Goal: Book appointment/travel/reservation

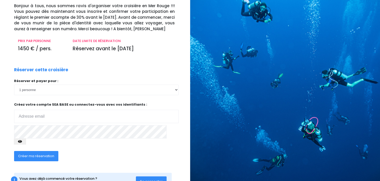
scroll to position [40, 0]
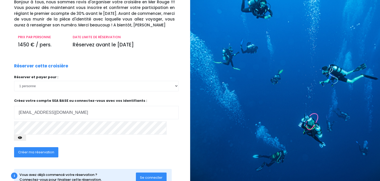
type input "[EMAIL_ADDRESS][DOMAIN_NAME]"
click input "submit" at bounding box center [0, 0] width 0 height 0
click at [26, 135] on button "button" at bounding box center [20, 138] width 12 height 6
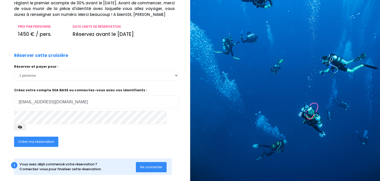
click at [45, 139] on span "Créer ma réservation" at bounding box center [36, 141] width 36 height 5
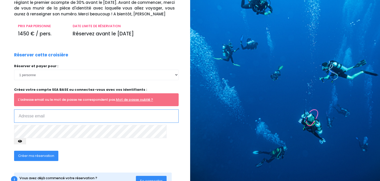
scroll to position [65, 0]
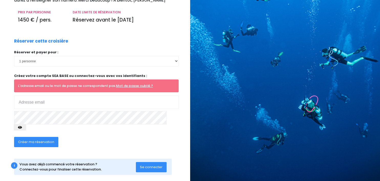
click at [143, 165] on button "Se connecter" at bounding box center [151, 167] width 31 height 10
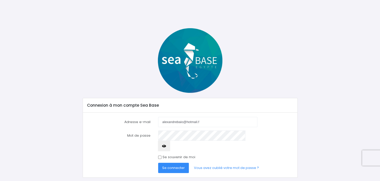
type input "alexandrebaio@hotmail.f"
click at [170, 141] on button "button" at bounding box center [164, 146] width 12 height 10
click at [175, 165] on span "Se connecter" at bounding box center [173, 167] width 23 height 5
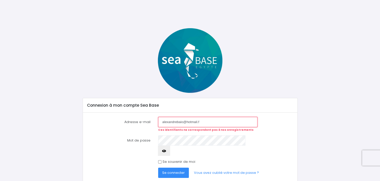
click at [203, 123] on input "alexandrebaio@hotmail.f" at bounding box center [207, 122] width 99 height 10
type input "[EMAIL_ADDRESS][DOMAIN_NAME]"
click at [185, 134] on form "Adresse e-mail alexandrebaio@hotmail.fr Ces identifiants ne correspondent pas à…" at bounding box center [190, 147] width 206 height 61
click at [170, 146] on button "button" at bounding box center [164, 151] width 12 height 10
click at [176, 168] on button "Se connecter" at bounding box center [173, 173] width 31 height 10
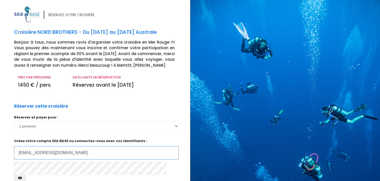
type input "[EMAIL_ADDRESS][DOMAIN_NAME]"
click input "submit" at bounding box center [0, 0] width 0 height 0
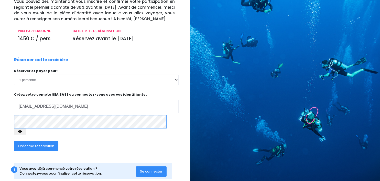
scroll to position [51, 0]
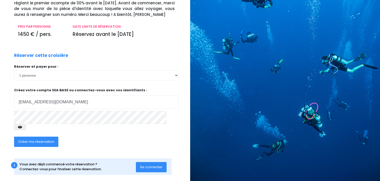
click at [44, 137] on button "Créer ma réservation" at bounding box center [36, 142] width 44 height 10
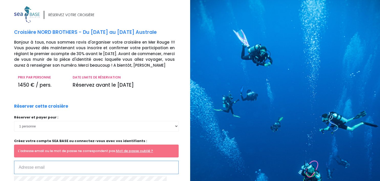
scroll to position [65, 0]
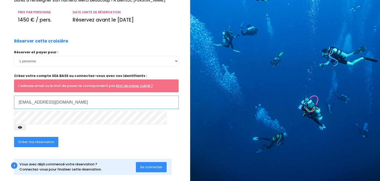
type input "[EMAIL_ADDRESS][DOMAIN_NAME]"
click input "submit" at bounding box center [0, 0] width 0 height 0
drag, startPoint x: 77, startPoint y: 104, endPoint x: -13, endPoint y: 103, distance: 89.9
click at [14, 103] on input "[EMAIL_ADDRESS][DOMAIN_NAME]" at bounding box center [96, 102] width 165 height 13
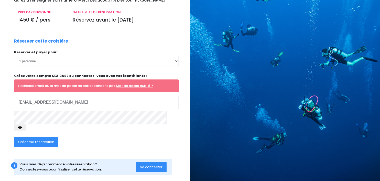
click at [26, 124] on button "button" at bounding box center [20, 127] width 12 height 6
click at [40, 141] on div "Créer ma réservation" at bounding box center [36, 145] width 52 height 17
click at [40, 138] on button "Créer ma réservation" at bounding box center [36, 142] width 44 height 10
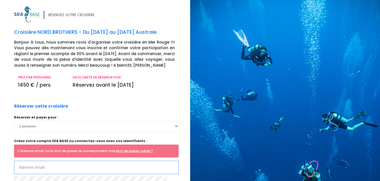
paste input "[EMAIL_ADDRESS][DOMAIN_NAME]"
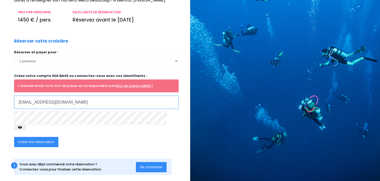
type input "[EMAIL_ADDRESS][DOMAIN_NAME]"
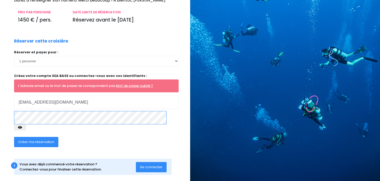
click input "submit" at bounding box center [0, 0] width 0 height 0
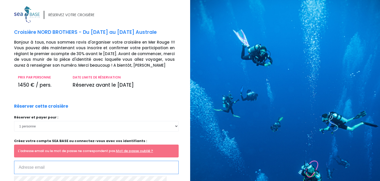
paste input "[EMAIL_ADDRESS][DOMAIN_NAME]"
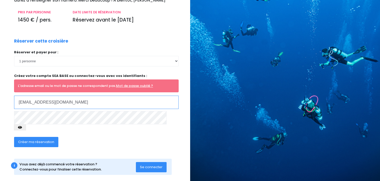
type input "[EMAIL_ADDRESS][DOMAIN_NAME]"
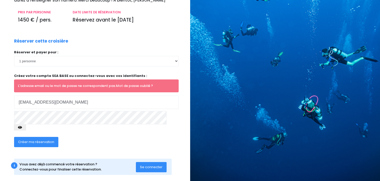
click at [136, 88] on link "Mot de passe oublié ?" at bounding box center [134, 85] width 37 height 5
click at [26, 124] on button "button" at bounding box center [20, 127] width 12 height 6
click at [33, 139] on span "Créer ma réservation" at bounding box center [36, 141] width 36 height 5
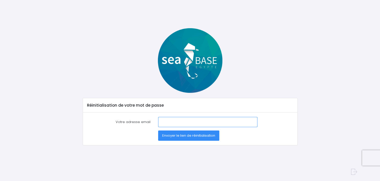
click at [179, 119] on input "Votre adresse email" at bounding box center [207, 122] width 99 height 10
paste input "[EMAIL_ADDRESS][DOMAIN_NAME]"
type input "[EMAIL_ADDRESS][DOMAIN_NAME]"
click at [187, 138] on button "Envoyer le lien de réinitialisation" at bounding box center [188, 135] width 61 height 10
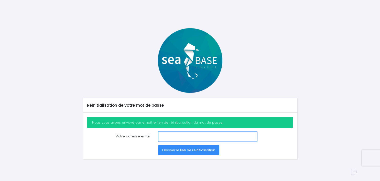
click at [202, 140] on input "Votre adresse email" at bounding box center [207, 136] width 99 height 10
type input "[EMAIL_ADDRESS][DOMAIN_NAME]"
click at [187, 149] on span "Envoyer le lien de réinitialisation" at bounding box center [188, 150] width 53 height 5
click at [182, 135] on input "Votre adresse email" at bounding box center [207, 136] width 99 height 10
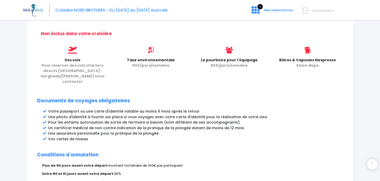
scroll to position [282, 0]
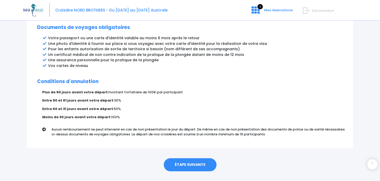
click at [180, 158] on link "ÉTAPE SUIVANTE" at bounding box center [190, 164] width 53 height 13
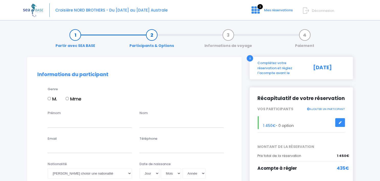
click at [49, 100] on input "M." at bounding box center [49, 98] width 3 height 3
radio input "true"
click at [64, 121] on input "Prénom" at bounding box center [90, 122] width 84 height 10
type input "Alexandre"
type input "BAIO"
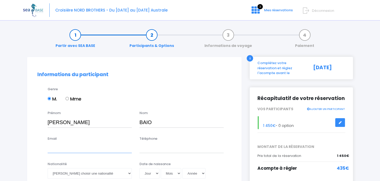
click at [64, 147] on input "Email" at bounding box center [90, 148] width 84 height 10
type input "alexandrebaio@hotmail.fr"
click at [173, 147] on input "Téléphone" at bounding box center [182, 148] width 84 height 10
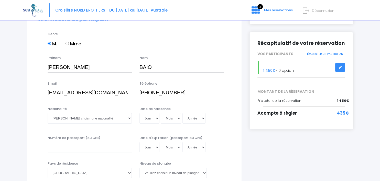
scroll to position [55, 0]
type input "+33678754922"
click at [48, 113] on select "Veuillez choisir une nationalité Afghane Albanaise Algerienne Allemande America…" at bounding box center [90, 118] width 84 height 10
select select "Française"
click option "Française" at bounding box center [0, 0] width 0 height 0
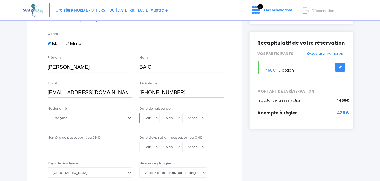
click at [140, 113] on select "Jour 01 02 03 04 05 06 07 08 09 10 11 12 13 14 15 16 17 18 19 20 21 22 23 24 25…" at bounding box center [150, 118] width 20 height 10
select select "26"
click at [161, 113] on select "Mois 01 02 03 04 05 06 07 08 09 10 11 12" at bounding box center [171, 118] width 20 height 10
select select "12"
click option "12" at bounding box center [0, 0] width 0 height 0
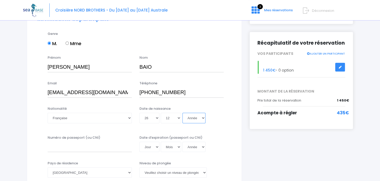
click at [183, 113] on select "Année 2045 2044 2043 2042 2041 2040 2039 2038 2037 2036 2035 2034 2033 2032 203…" at bounding box center [194, 118] width 23 height 10
select select "1996"
click option "1996" at bounding box center [0, 0] width 0 height 0
type input "1996-12-26"
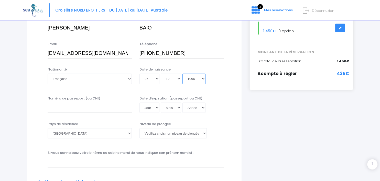
scroll to position [95, 0]
click at [85, 108] on input "Numéro de passeport (ou CNI)" at bounding box center [90, 107] width 84 height 10
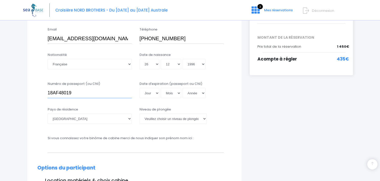
scroll to position [110, 0]
type input "18AF48019"
click at [140, 87] on select "Jour 01 02 03 04 05 06 07 08 09 10 11 12 13 14 15 16 17 18 19 20 21 22 23 24 25…" at bounding box center [150, 92] width 20 height 10
select select "04"
click option "04" at bounding box center [0, 0] width 0 height 0
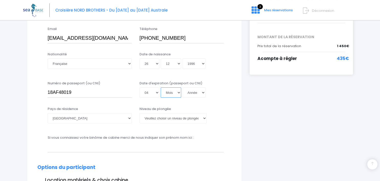
click at [161, 87] on select "Mois 01 02 03 04 05 06 07 08 09 10 11 12" at bounding box center [171, 92] width 20 height 10
select select "02"
click option "02" at bounding box center [0, 0] width 0 height 0
click at [183, 87] on select "Année 2045 2044 2043 2042 2041 2040 2039 2038 2037 2036 2035 2034 2033 2032 203…" at bounding box center [194, 92] width 23 height 10
select select "2028"
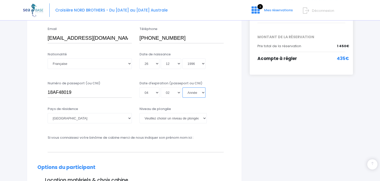
click option "2028" at bounding box center [0, 0] width 0 height 0
type input "2028-02-04"
click at [140, 113] on select "Veuillez choisir un niveau de plongée Non plongeur Junior OW diver Adventure OW…" at bounding box center [173, 118] width 67 height 10
select select "N2"
click option "N2" at bounding box center [0, 0] width 0 height 0
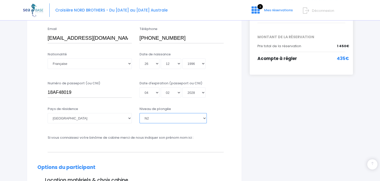
click at [140, 113] on select "Veuillez choisir un niveau de plongée Non plongeur Junior OW diver Adventure OW…" at bounding box center [173, 118] width 67 height 10
click at [233, 74] on div "Nationalité Veuillez choisir une nationalité Afghane Albanaise Algerienne Allem…" at bounding box center [135, 64] width 202 height 24
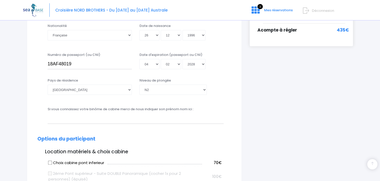
scroll to position [139, 0]
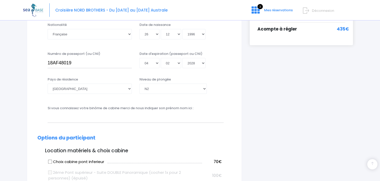
drag, startPoint x: 174, startPoint y: 97, endPoint x: 175, endPoint y: 94, distance: 3.3
click at [175, 94] on div "Niveau de plongée Veuillez choisir un niveau de plongée Non plongeur Junior OW …" at bounding box center [182, 87] width 92 height 20
click at [140, 84] on select "Veuillez choisir un niveau de plongée Non plongeur Junior OW diver Adventure OW…" at bounding box center [173, 89] width 67 height 10
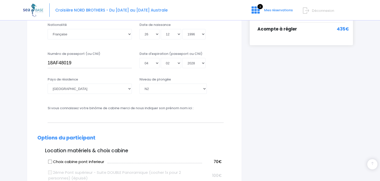
click at [231, 91] on div "Pays de résidence Afghanistan Afrique du Sud Albanie Algérie Allemagne Andorre …" at bounding box center [135, 89] width 202 height 24
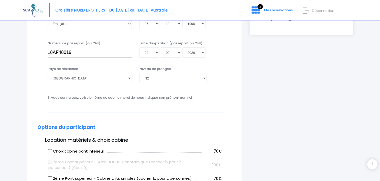
click at [158, 110] on input "text" at bounding box center [136, 107] width 176 height 10
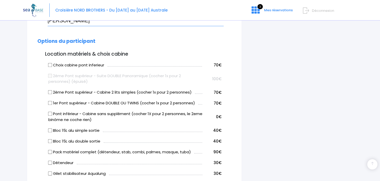
scroll to position [237, 0]
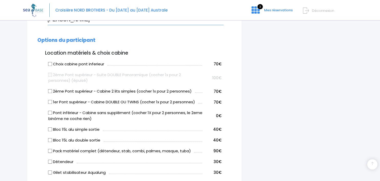
type input "Emilie BAIO"
click at [51, 91] on input "2ème Pont supérieur - Cabine 2 lits simples (cocher 1x pour 2 personnes)" at bounding box center [50, 91] width 4 height 4
checkbox input "true"
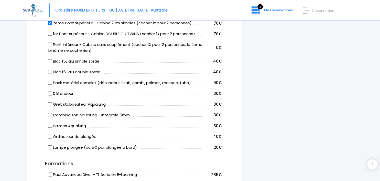
scroll to position [305, 0]
click at [50, 60] on input "Bloc 15L alu simple sortie" at bounding box center [50, 61] width 4 height 4
checkbox input "true"
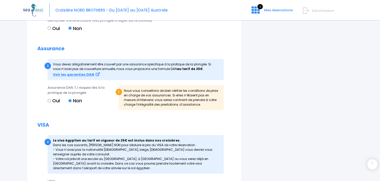
scroll to position [535, 0]
click at [54, 100] on label "Oui" at bounding box center [54, 100] width 12 height 7
click at [51, 100] on input "Oui" at bounding box center [49, 100] width 3 height 3
radio input "true"
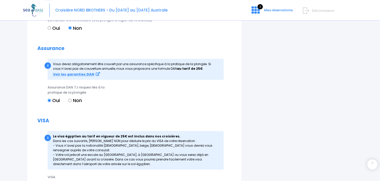
scroll to position [599, 0]
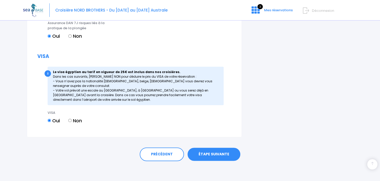
click at [224, 153] on link "ÉTAPE SUIVANTE" at bounding box center [214, 154] width 53 height 13
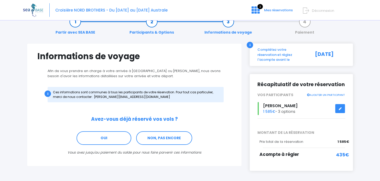
scroll to position [14, 0]
click at [288, 109] on div "Alexandre BAIO 1 585€ - 3 options" at bounding box center [302, 108] width 96 height 13
click at [341, 104] on link at bounding box center [341, 108] width 10 height 9
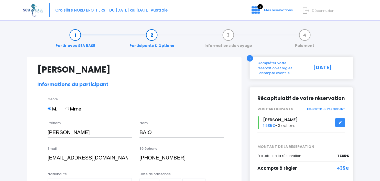
select select "N2"
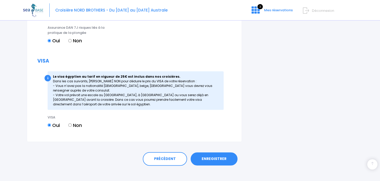
scroll to position [609, 0]
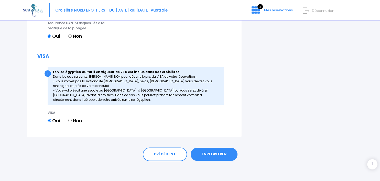
click at [210, 155] on link "ENREGISTRER" at bounding box center [214, 154] width 47 height 13
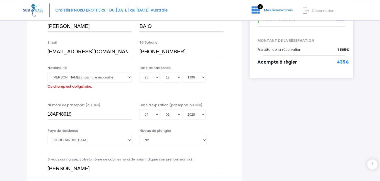
scroll to position [103, 0]
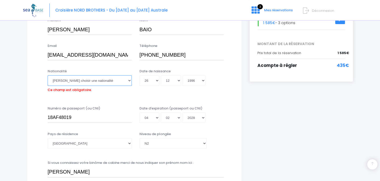
click at [48, 75] on select "Veuillez choisir une nationalité Afghane Albanaise Algerienne Allemande America…" at bounding box center [90, 80] width 84 height 10
select select "Française"
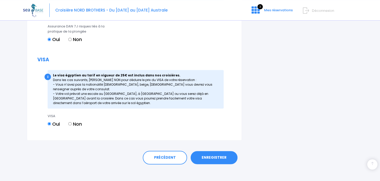
scroll to position [609, 0]
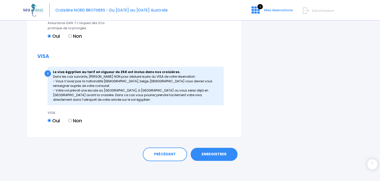
click at [216, 159] on link "ENREGISTRER" at bounding box center [214, 154] width 47 height 13
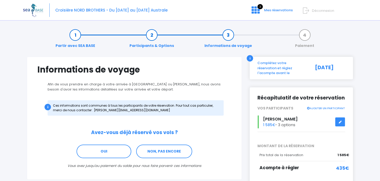
scroll to position [30, 0]
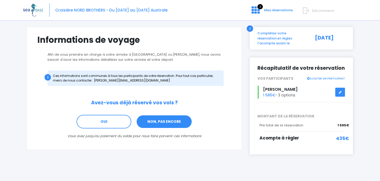
click at [175, 122] on link "NON, PAS ENCORE" at bounding box center [164, 122] width 56 height 14
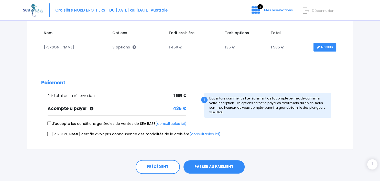
scroll to position [85, 0]
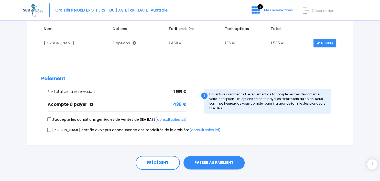
click at [53, 119] on label "J'accepte les conditions générales de ventes de SEA BASE (consultables ici)" at bounding box center [117, 119] width 139 height 5
click at [51, 119] on input "J'accepte les conditions générales de ventes de SEA BASE (consultables ici)" at bounding box center [49, 119] width 4 height 4
checkbox input "true"
click at [49, 130] on input "Je certifie avoir pris connaissance des modalités de la croisière (consultables…" at bounding box center [49, 130] width 4 height 4
checkbox input "true"
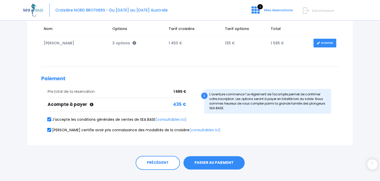
click at [224, 160] on button "PASSER AU PAIEMENT" at bounding box center [214, 162] width 61 height 13
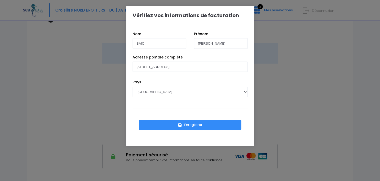
scroll to position [53, 0]
click at [189, 126] on button "Enregistrer" at bounding box center [190, 125] width 102 height 10
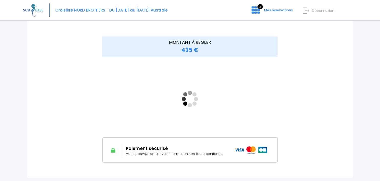
scroll to position [58, 0]
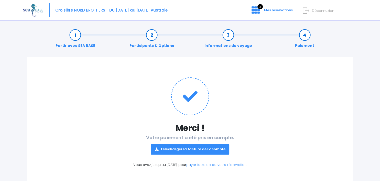
scroll to position [19, 0]
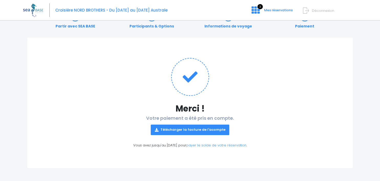
click at [204, 129] on link "Télécharger la facture de l'acompte" at bounding box center [190, 130] width 79 height 10
